Goal: Navigation & Orientation: Find specific page/section

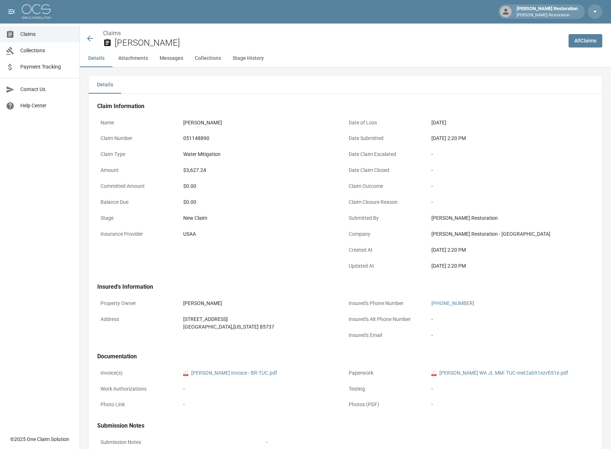
click at [566, 422] on div "Submission Notes Submission Notes -" at bounding box center [345, 436] width 496 height 29
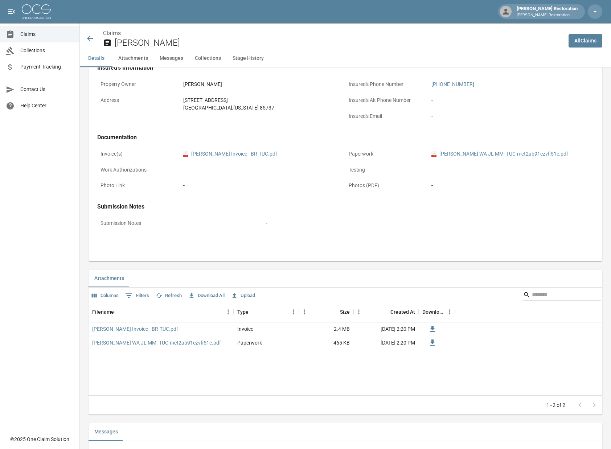
click at [311, 11] on div "[PERSON_NAME] Restoration [PERSON_NAME] Restoration" at bounding box center [305, 11] width 611 height 23
click at [36, 4] on img at bounding box center [36, 11] width 29 height 15
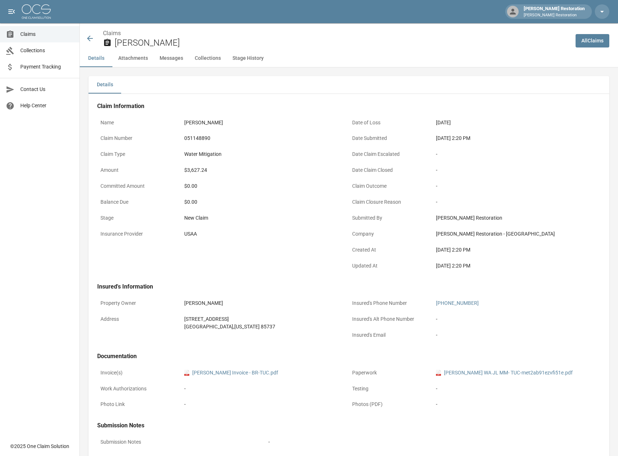
click at [36, 4] on img at bounding box center [36, 11] width 29 height 15
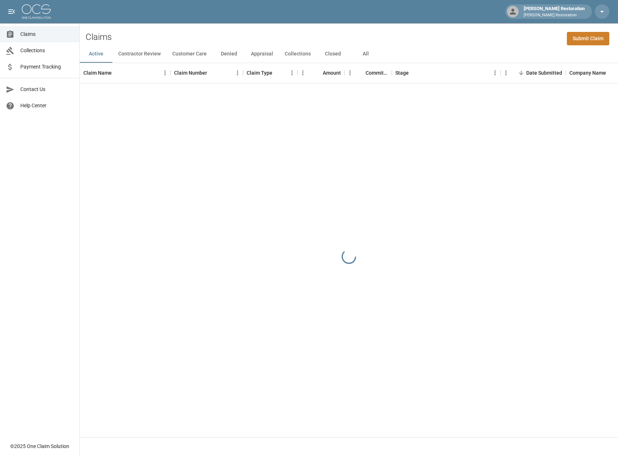
click at [36, 4] on img at bounding box center [36, 11] width 29 height 15
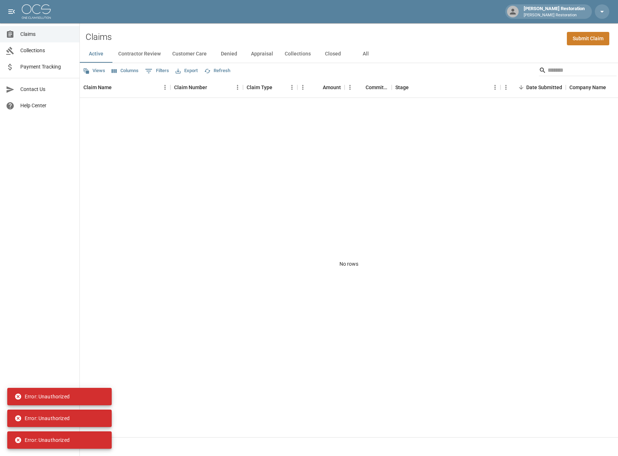
click at [36, 12] on img at bounding box center [36, 11] width 29 height 15
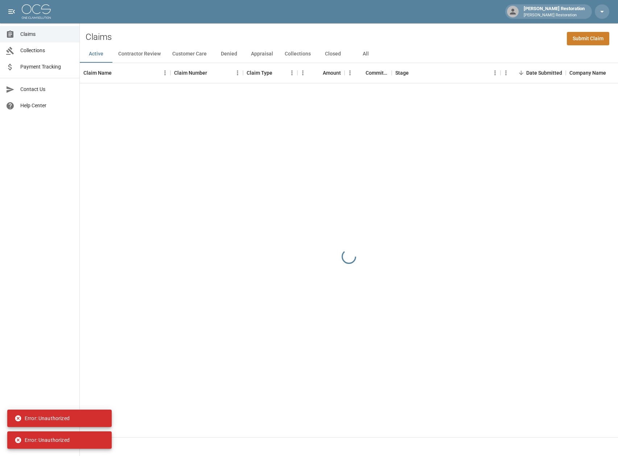
drag, startPoint x: 36, startPoint y: 12, endPoint x: 38, endPoint y: 9, distance: 3.9
click at [36, 12] on img at bounding box center [36, 11] width 29 height 15
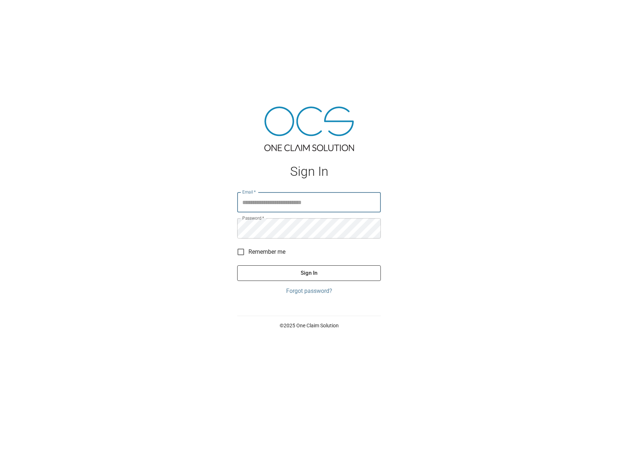
paste input "**********"
type input "**********"
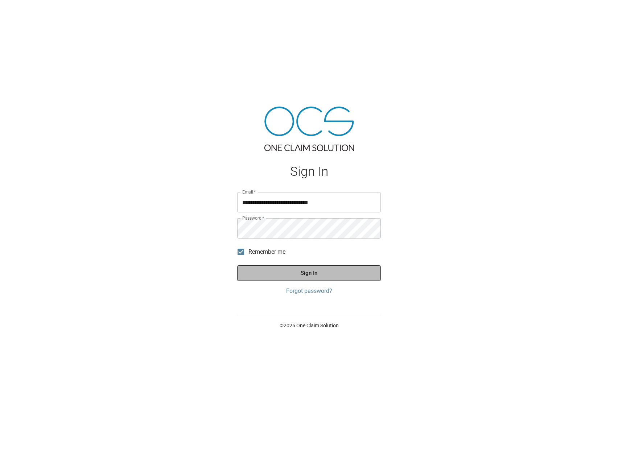
click at [288, 275] on button "Sign In" at bounding box center [309, 273] width 144 height 15
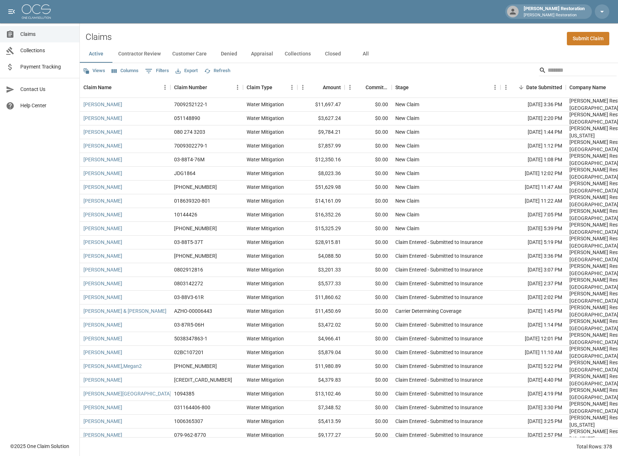
click at [47, 12] on img at bounding box center [36, 11] width 29 height 15
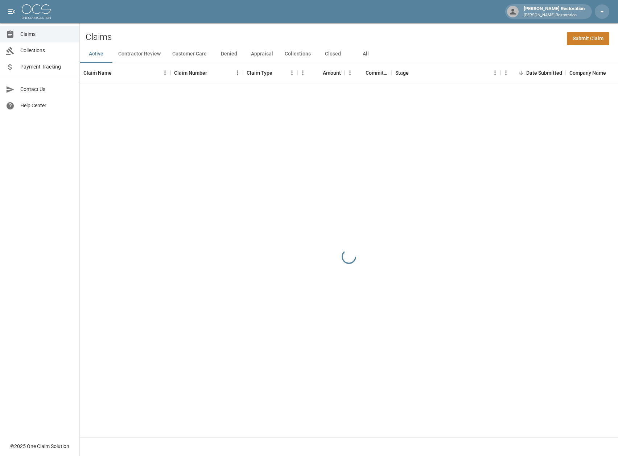
click at [47, 12] on img at bounding box center [36, 11] width 29 height 15
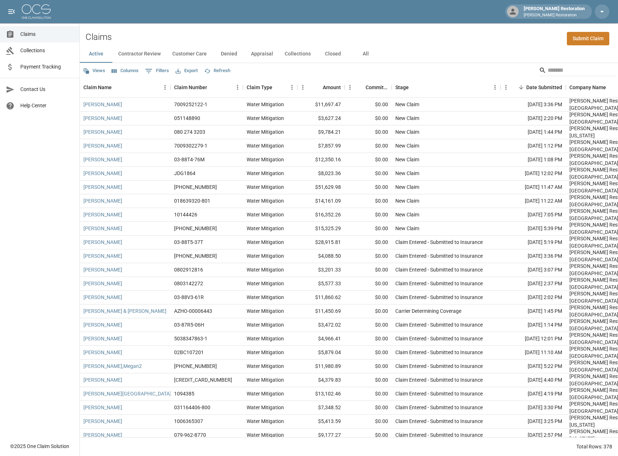
click at [37, 7] on img at bounding box center [36, 11] width 29 height 15
